Goal: Find specific page/section: Locate a particular part of the current website

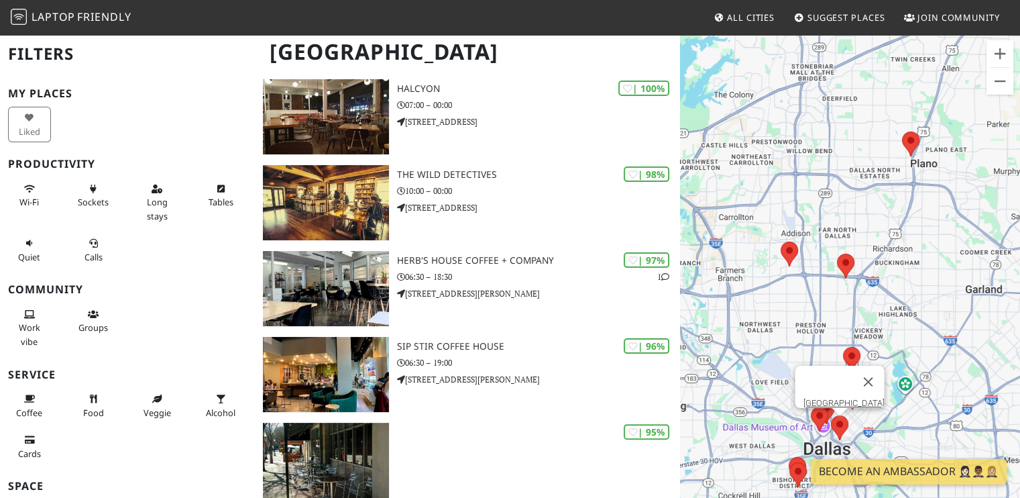
scroll to position [273, 0]
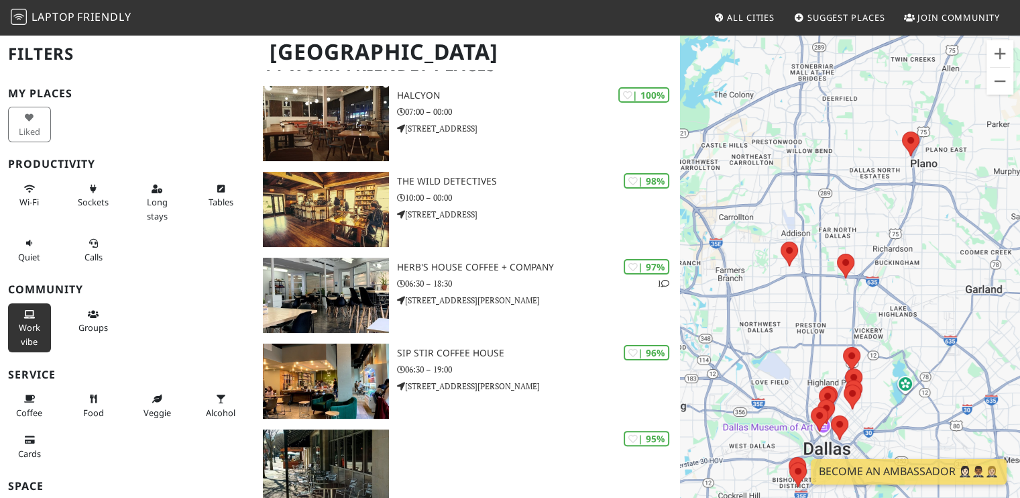
click at [29, 311] on icon at bounding box center [29, 315] width 11 height 9
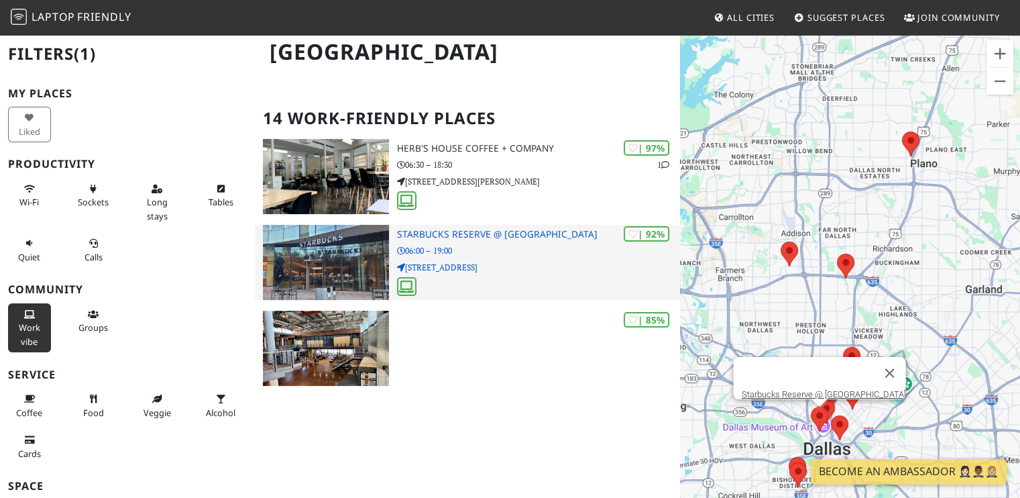
scroll to position [211, 0]
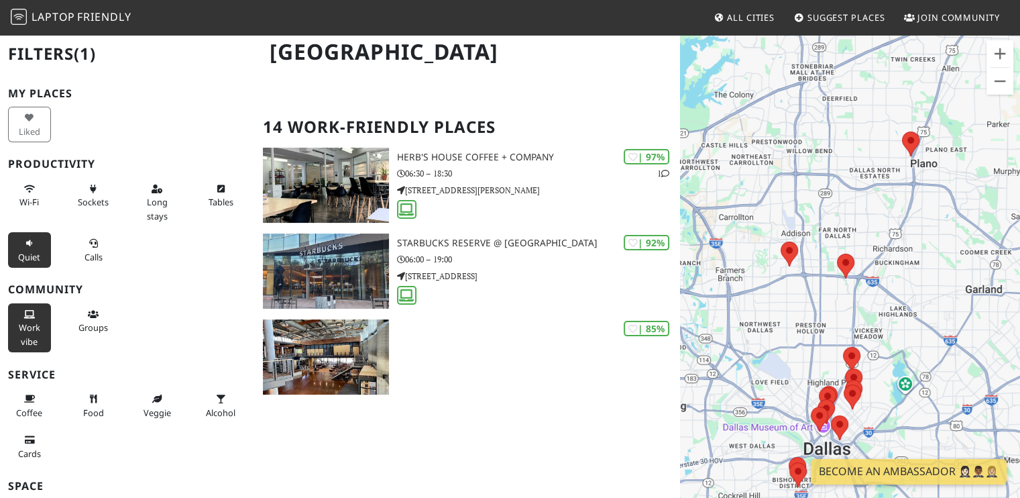
click at [21, 255] on span "Quiet" at bounding box center [29, 257] width 22 height 12
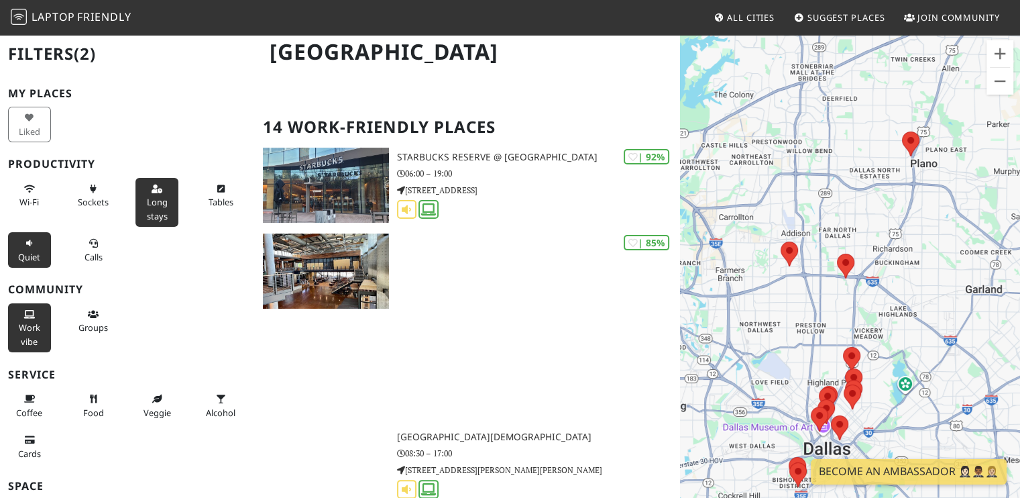
click at [152, 205] on span "Long stays" at bounding box center [157, 208] width 21 height 25
click at [24, 410] on span "Coffee" at bounding box center [29, 413] width 26 height 12
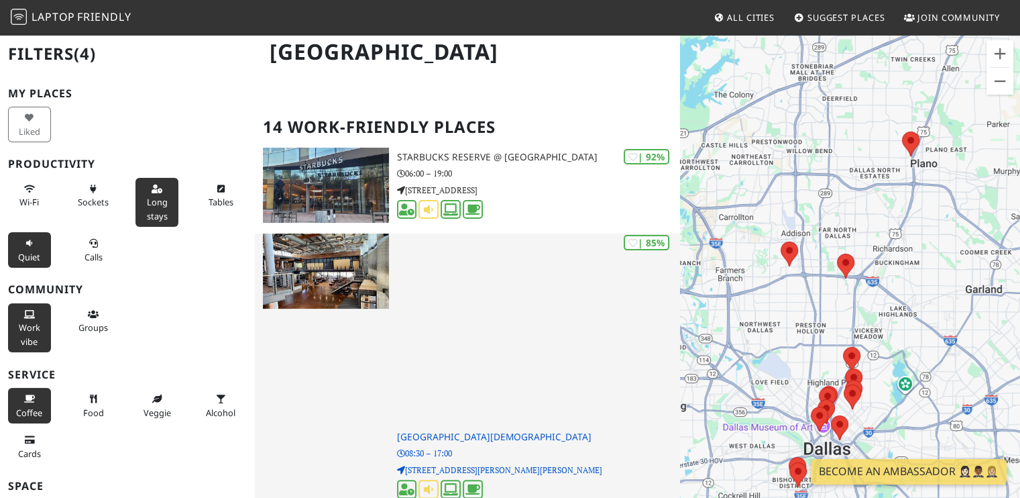
click at [303, 451] on div at bounding box center [326, 366] width 142 height 267
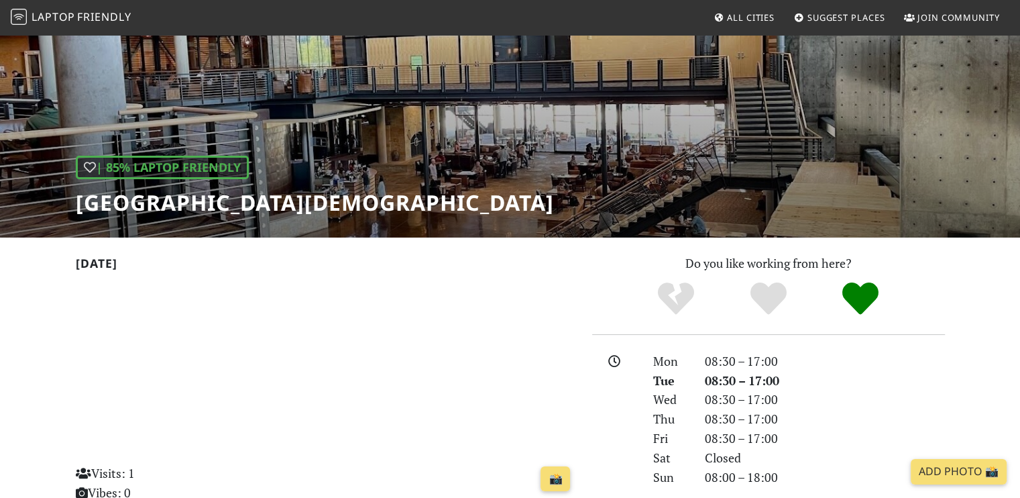
scroll to position [76, 0]
